Goal: Navigation & Orientation: Understand site structure

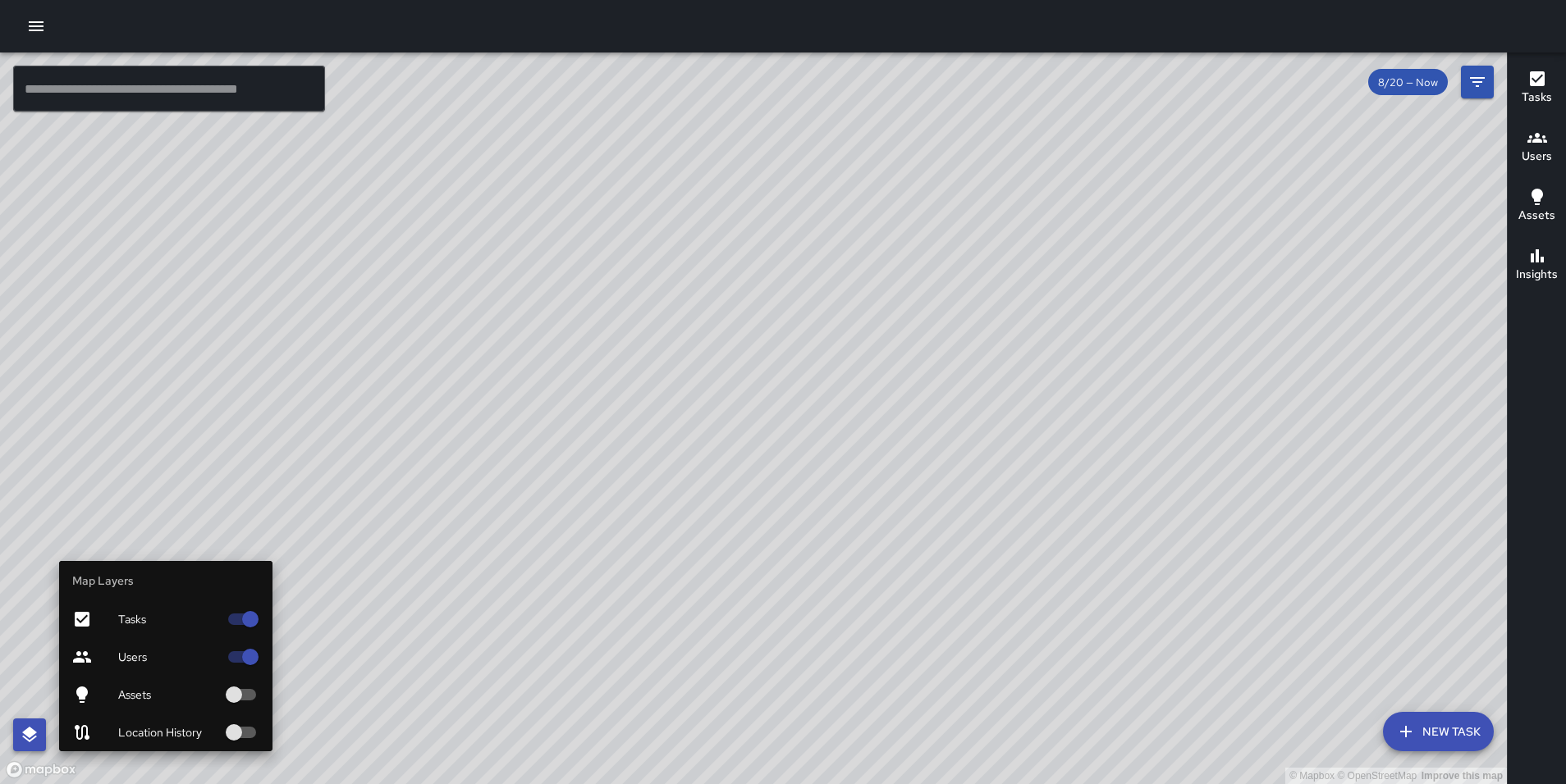
click at [34, 731] on icon "button" at bounding box center [29, 735] width 15 height 16
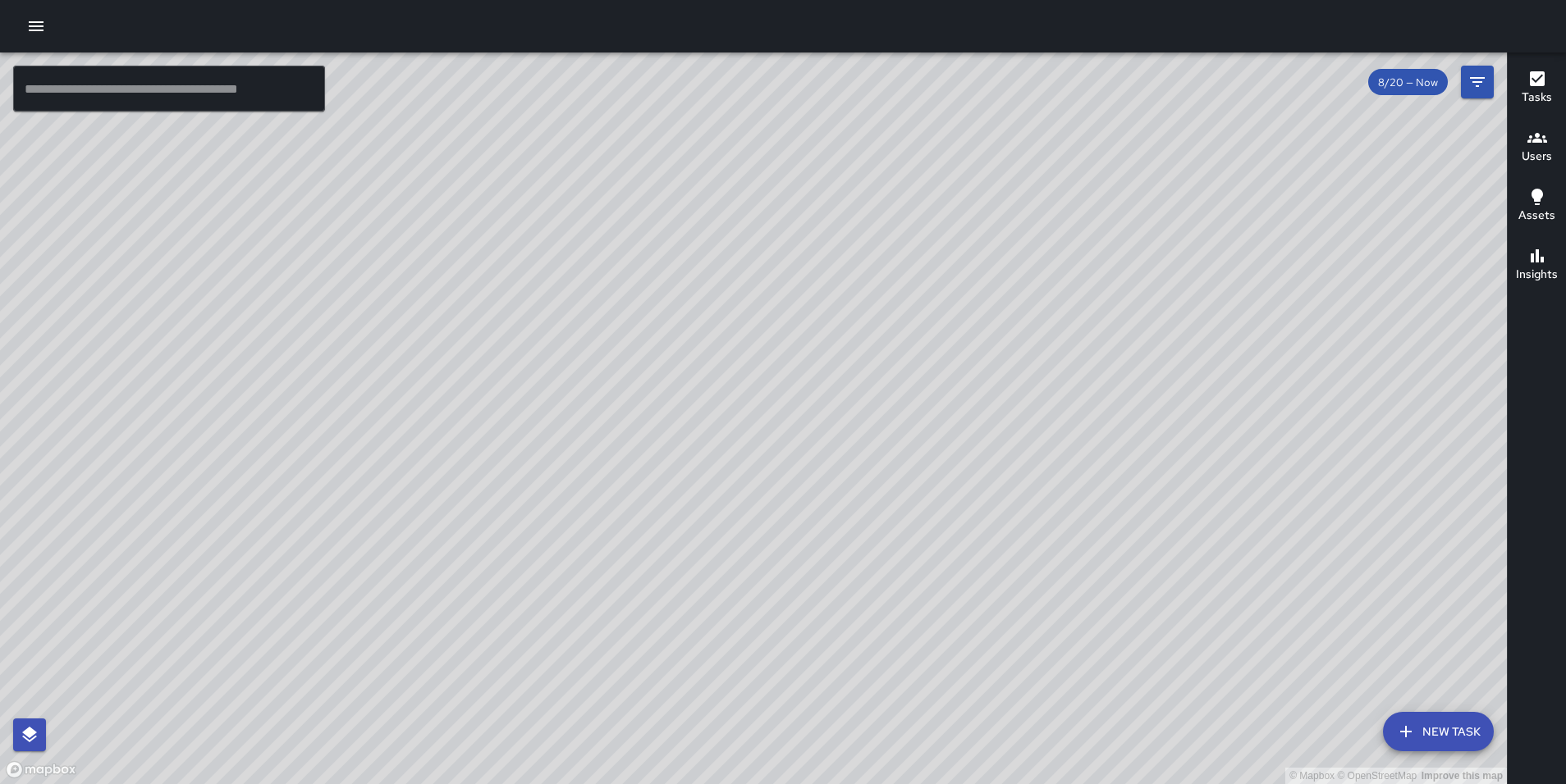
click at [455, 159] on div "© Mapbox © OpenStreetMap Improve this map" at bounding box center [753, 418] width 1507 height 732
click at [523, 127] on div "© Mapbox © OpenStreetMap Improve this map" at bounding box center [753, 418] width 1507 height 732
click at [489, 113] on div "© Mapbox © OpenStreetMap Improve this map" at bounding box center [753, 418] width 1507 height 732
click at [592, 140] on div "© Mapbox © OpenStreetMap Improve this map SC [PERSON_NAME] [STREET_ADDRESS] Com…" at bounding box center [753, 418] width 1507 height 732
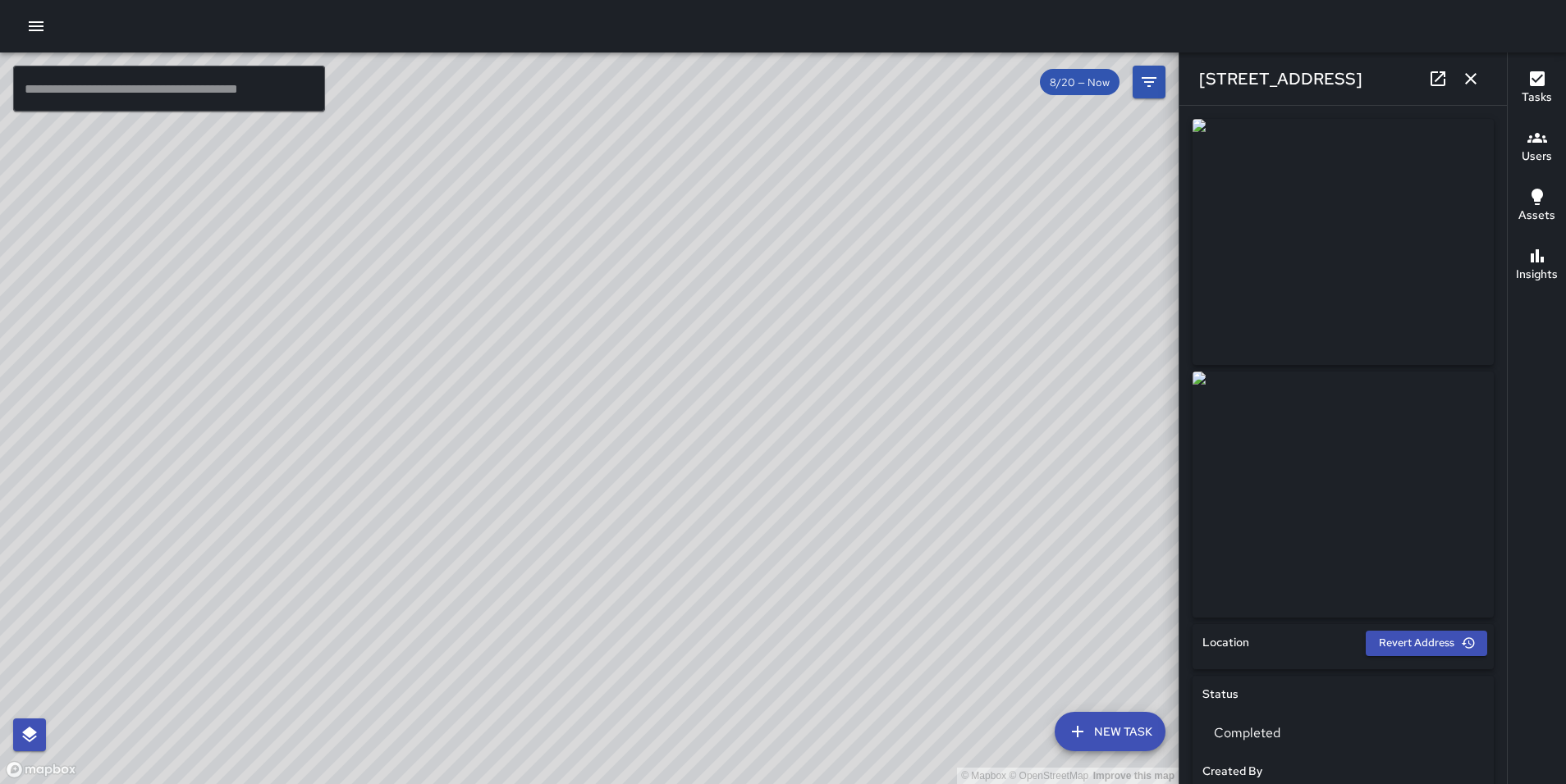
click at [1466, 74] on icon "button" at bounding box center [1471, 79] width 11 height 11
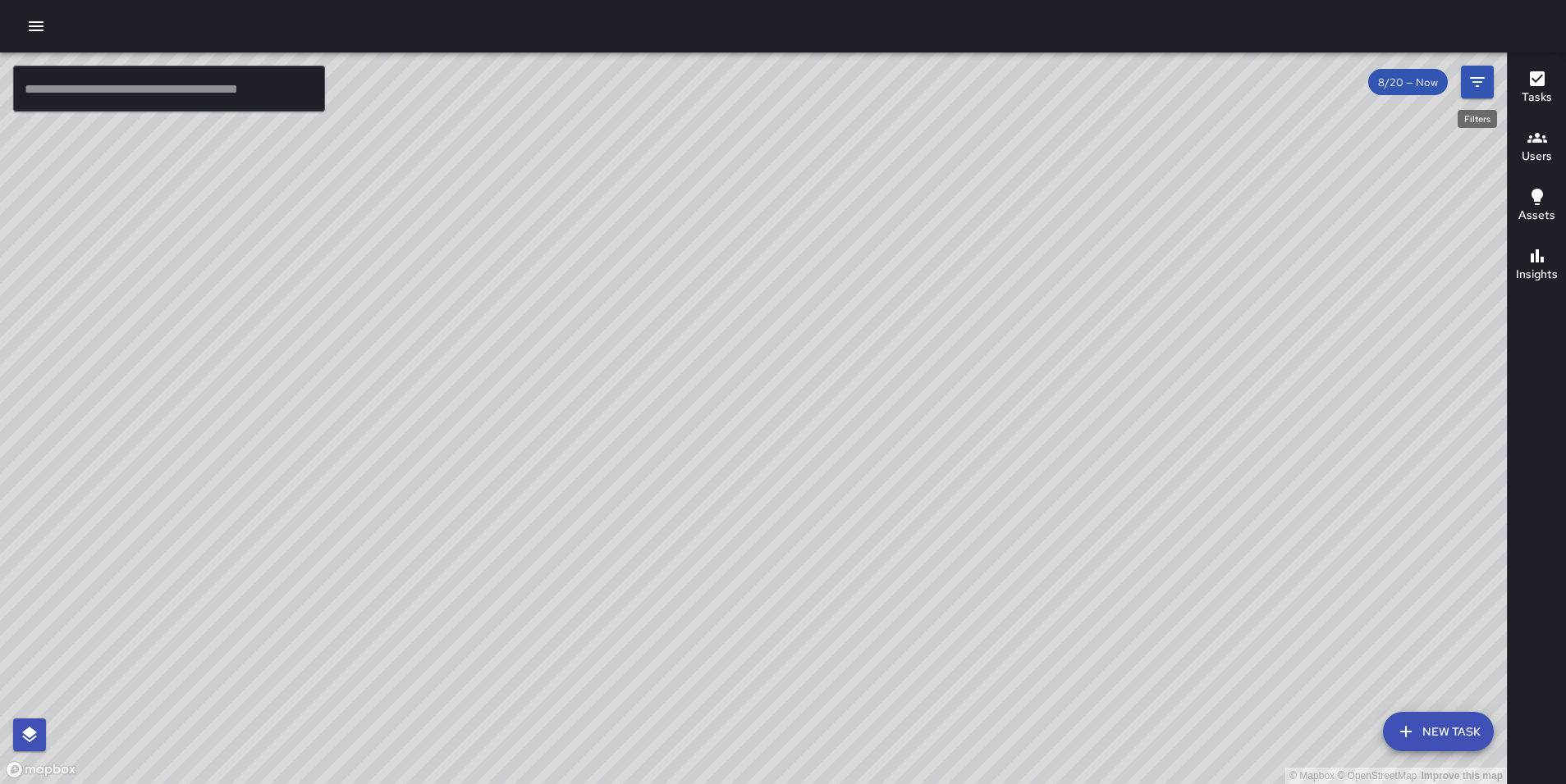
drag, startPoint x: 1037, startPoint y: 384, endPoint x: 1014, endPoint y: 380, distance: 23.3
click at [1014, 380] on div "© Mapbox © OpenStreetMap Improve this map" at bounding box center [753, 418] width 1507 height 732
drag, startPoint x: 1053, startPoint y: 414, endPoint x: 916, endPoint y: 355, distance: 149.2
click at [916, 355] on div "© Mapbox © OpenStreetMap Improve this map" at bounding box center [753, 418] width 1507 height 732
drag, startPoint x: 1114, startPoint y: 464, endPoint x: 1053, endPoint y: 431, distance: 69.4
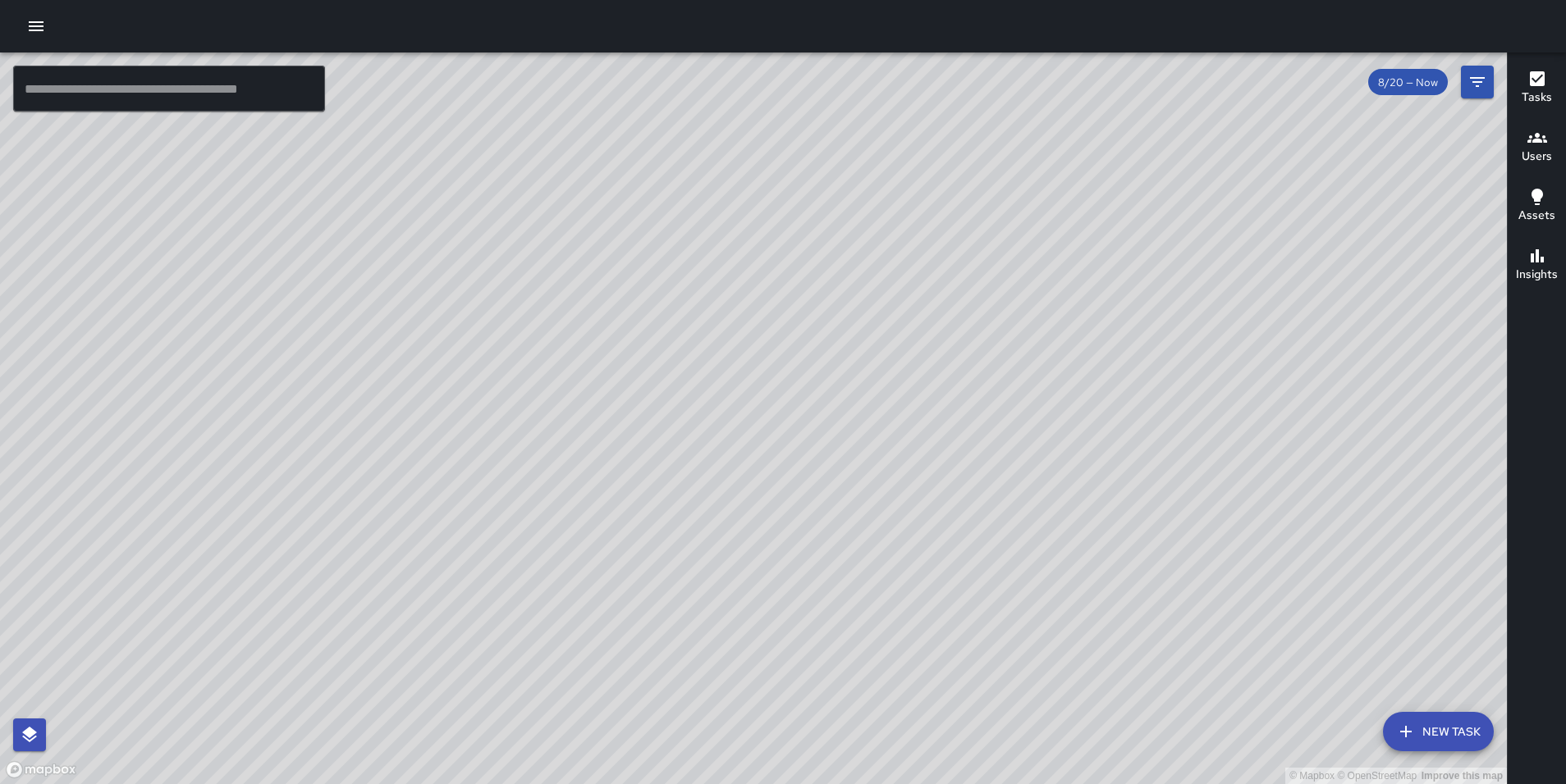
click at [1053, 431] on div "© Mapbox © OpenStreetMap Improve this map" at bounding box center [753, 418] width 1507 height 732
drag, startPoint x: 623, startPoint y: 336, endPoint x: 639, endPoint y: 325, distance: 19.4
click at [639, 325] on div "© Mapbox © OpenStreetMap Improve this map" at bounding box center [753, 418] width 1507 height 732
drag, startPoint x: 667, startPoint y: 350, endPoint x: 645, endPoint y: 290, distance: 63.9
click at [645, 290] on div "© Mapbox © OpenStreetMap Improve this map" at bounding box center [753, 418] width 1507 height 732
